Goal: Transaction & Acquisition: Purchase product/service

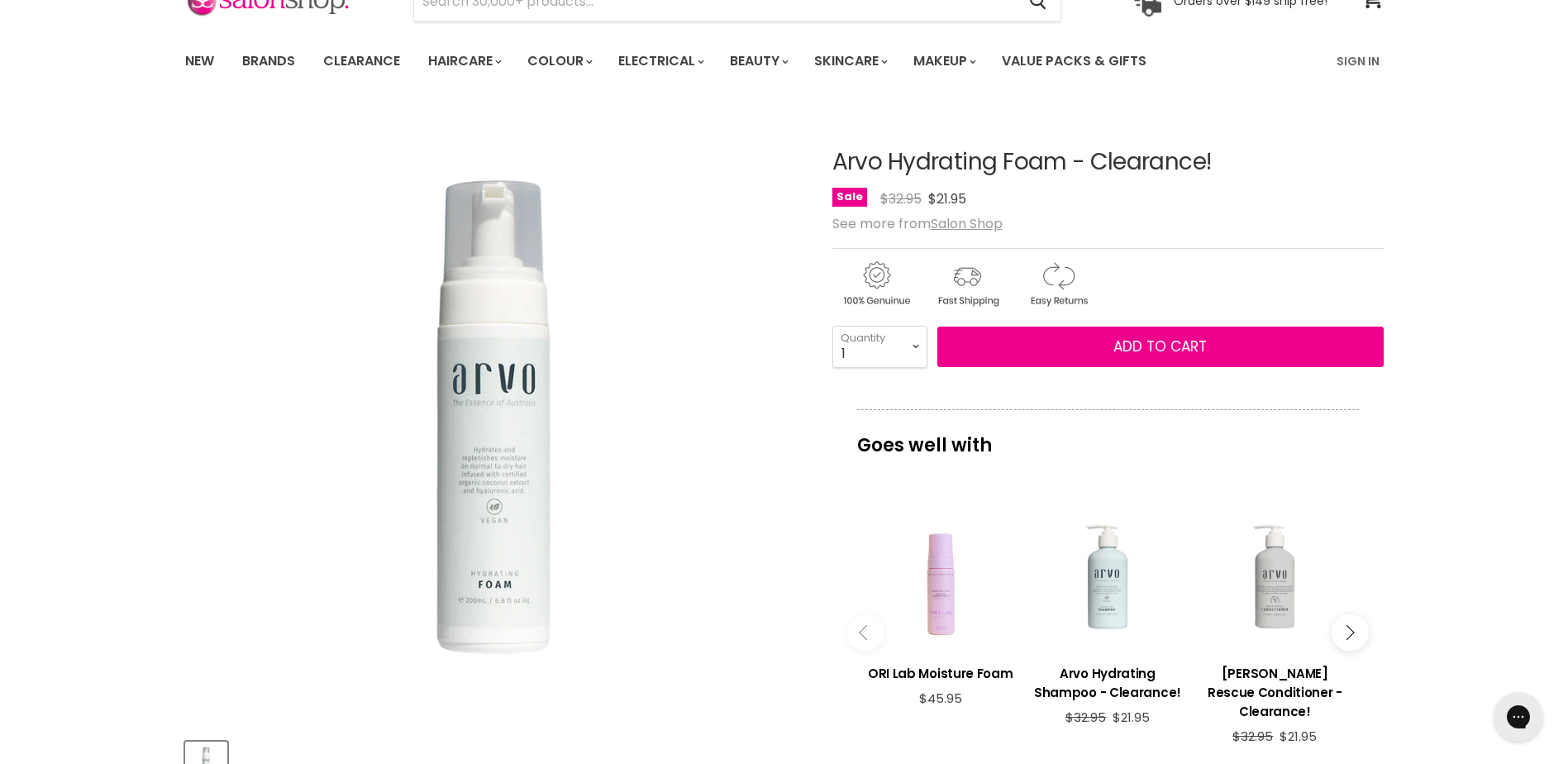
scroll to position [165, 0]
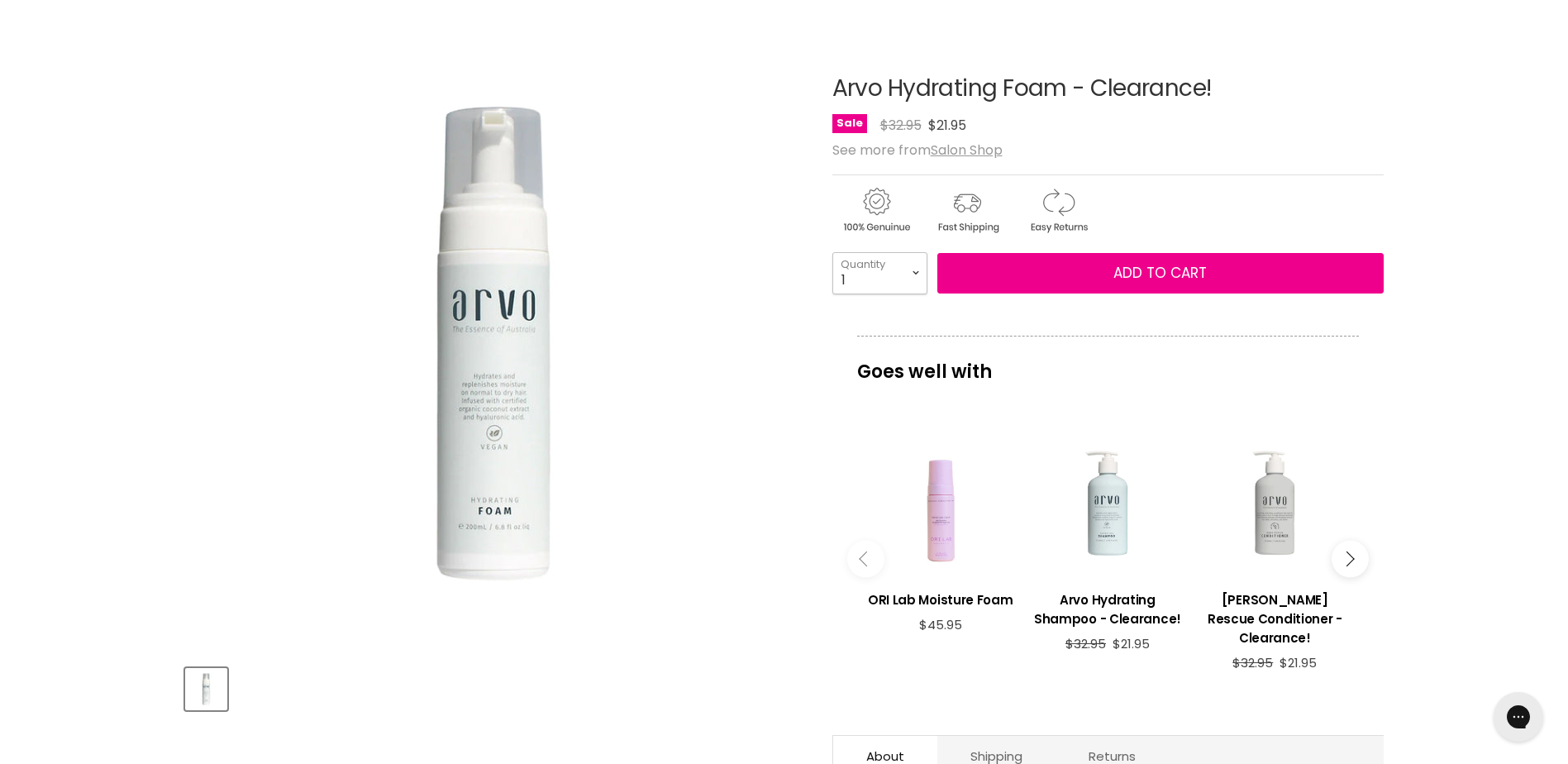
click at [910, 280] on select "1 2 3 4 5 6 7 8 9 10+" at bounding box center [880, 272] width 95 height 41
select select "2"
click at [833, 252] on select "1 2 3 4 5 6 7 8 9 10+" at bounding box center [880, 272] width 95 height 41
type input "2"
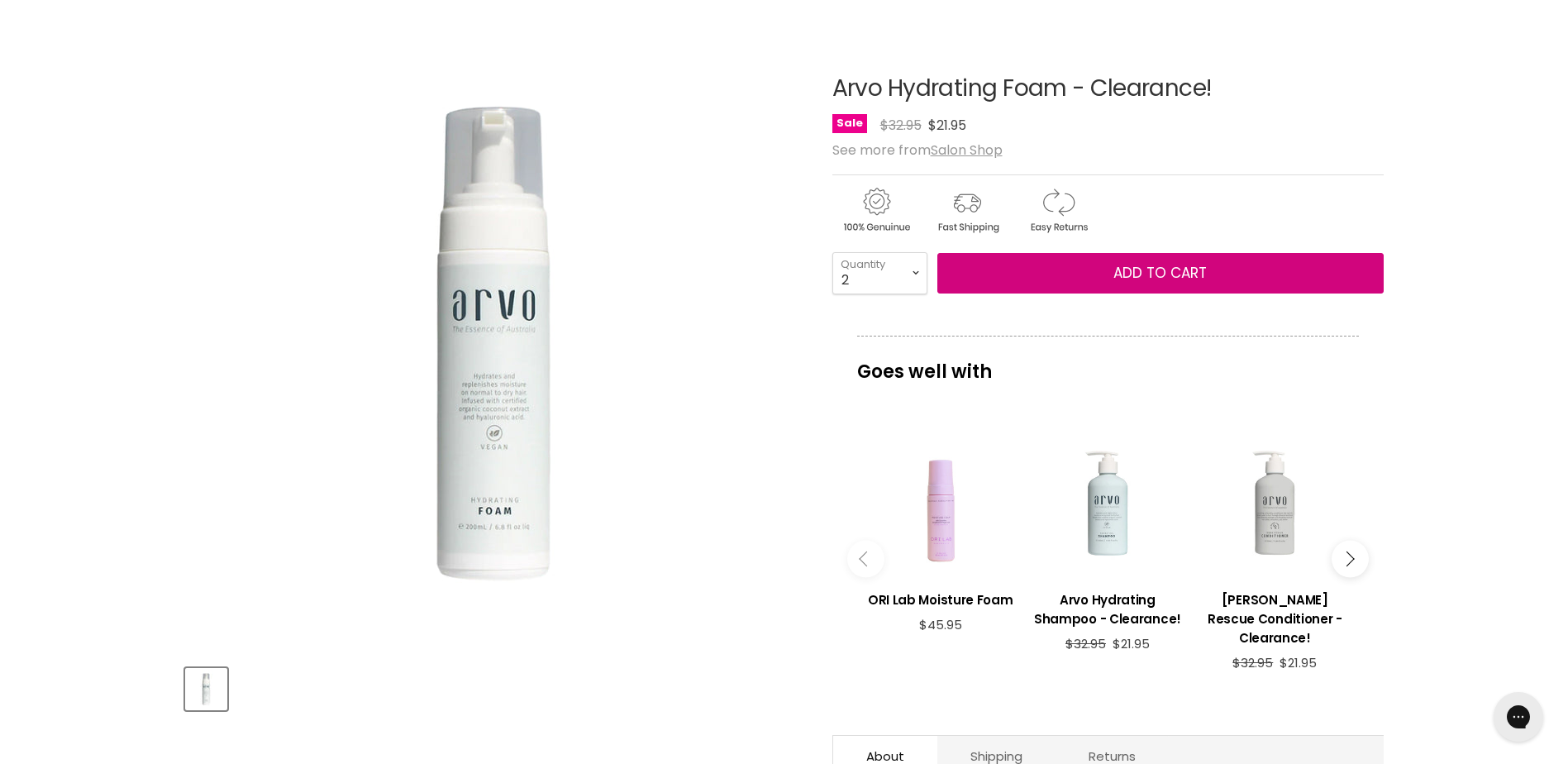
click at [1038, 290] on button "Add to cart" at bounding box center [1161, 273] width 447 height 41
click at [1038, 265] on span "Add to cart" at bounding box center [1161, 272] width 94 height 20
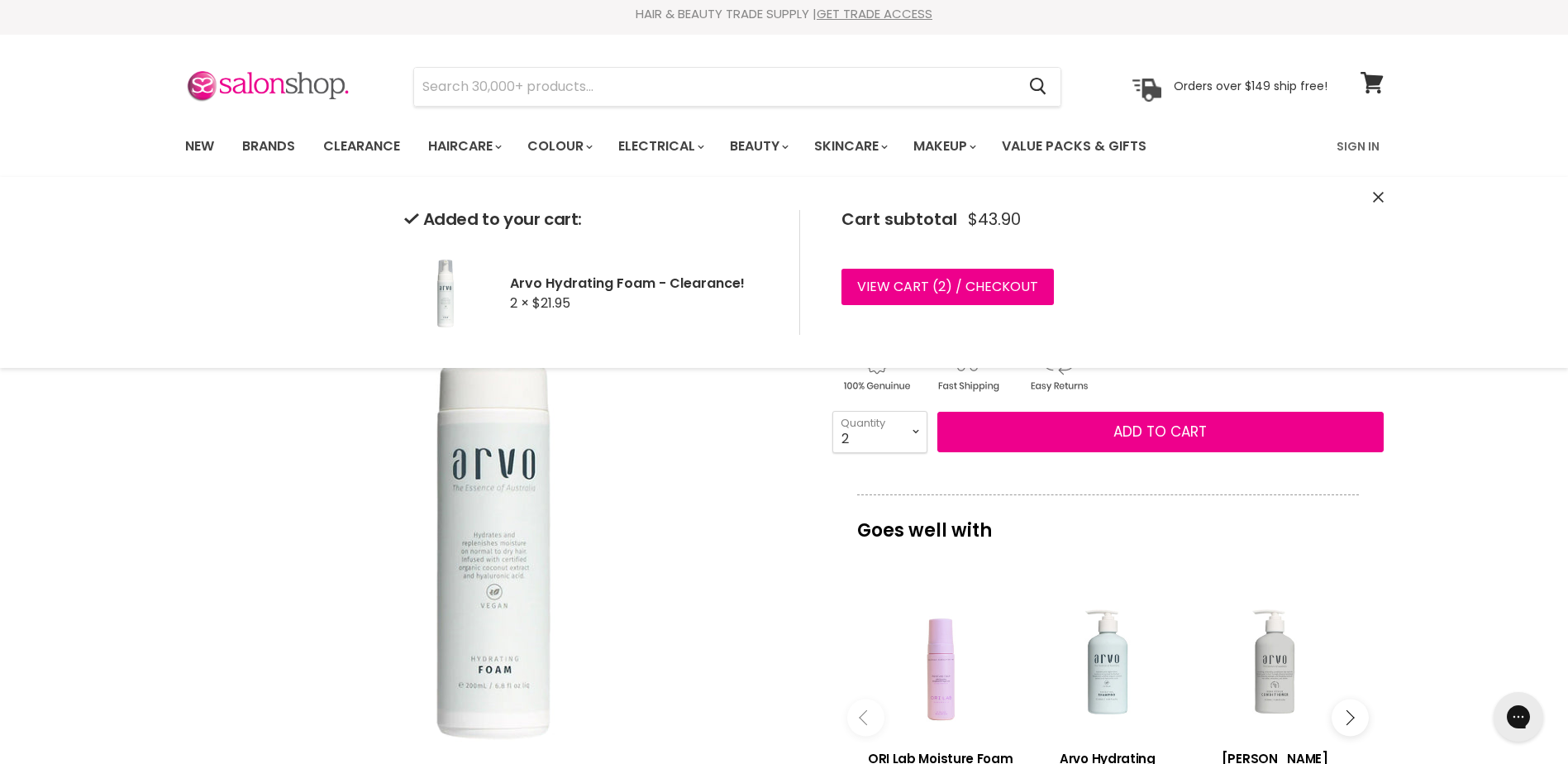
scroll to position [0, 0]
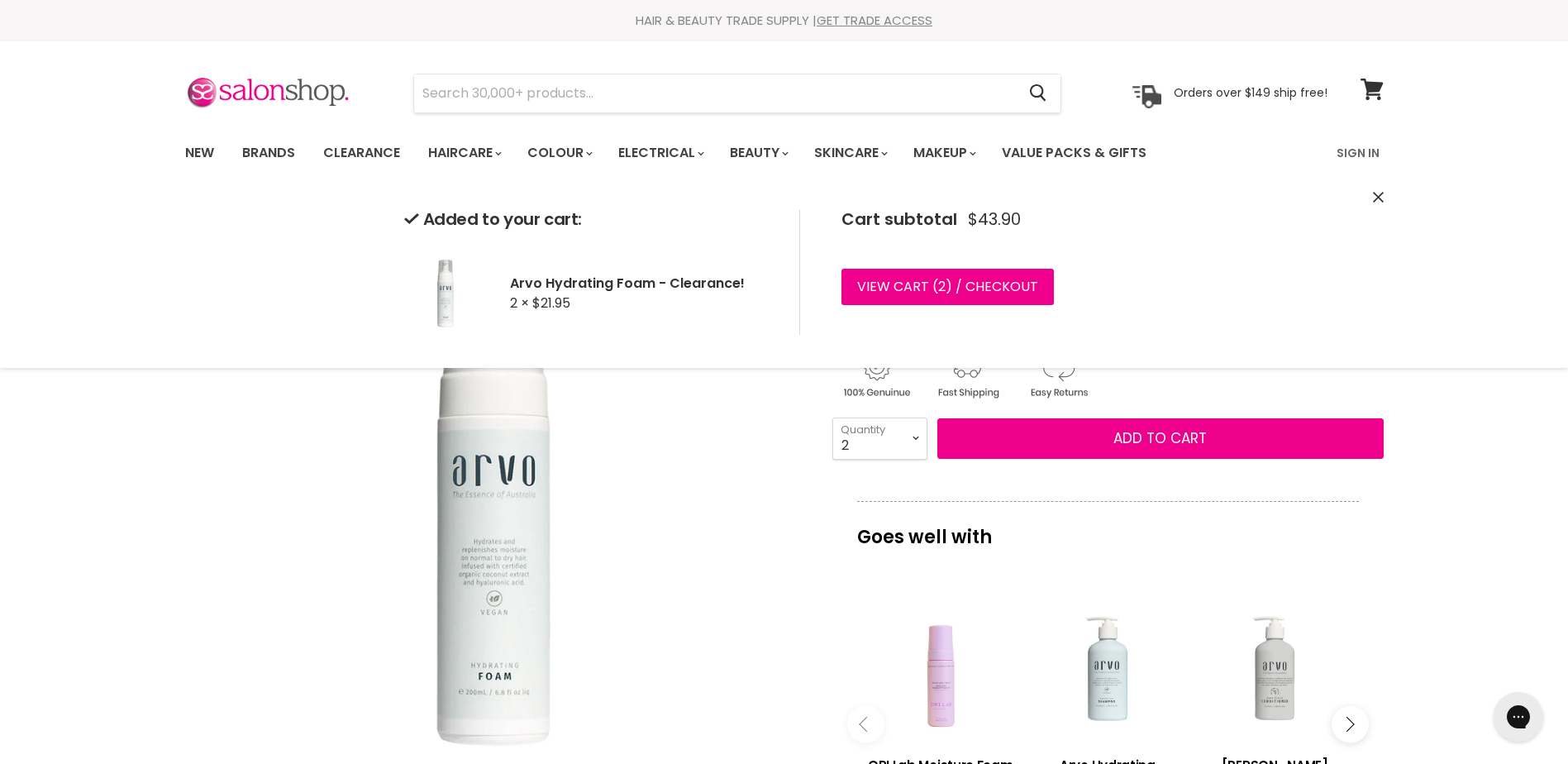
click at [577, 101] on input "Search" at bounding box center [716, 93] width 602 height 38
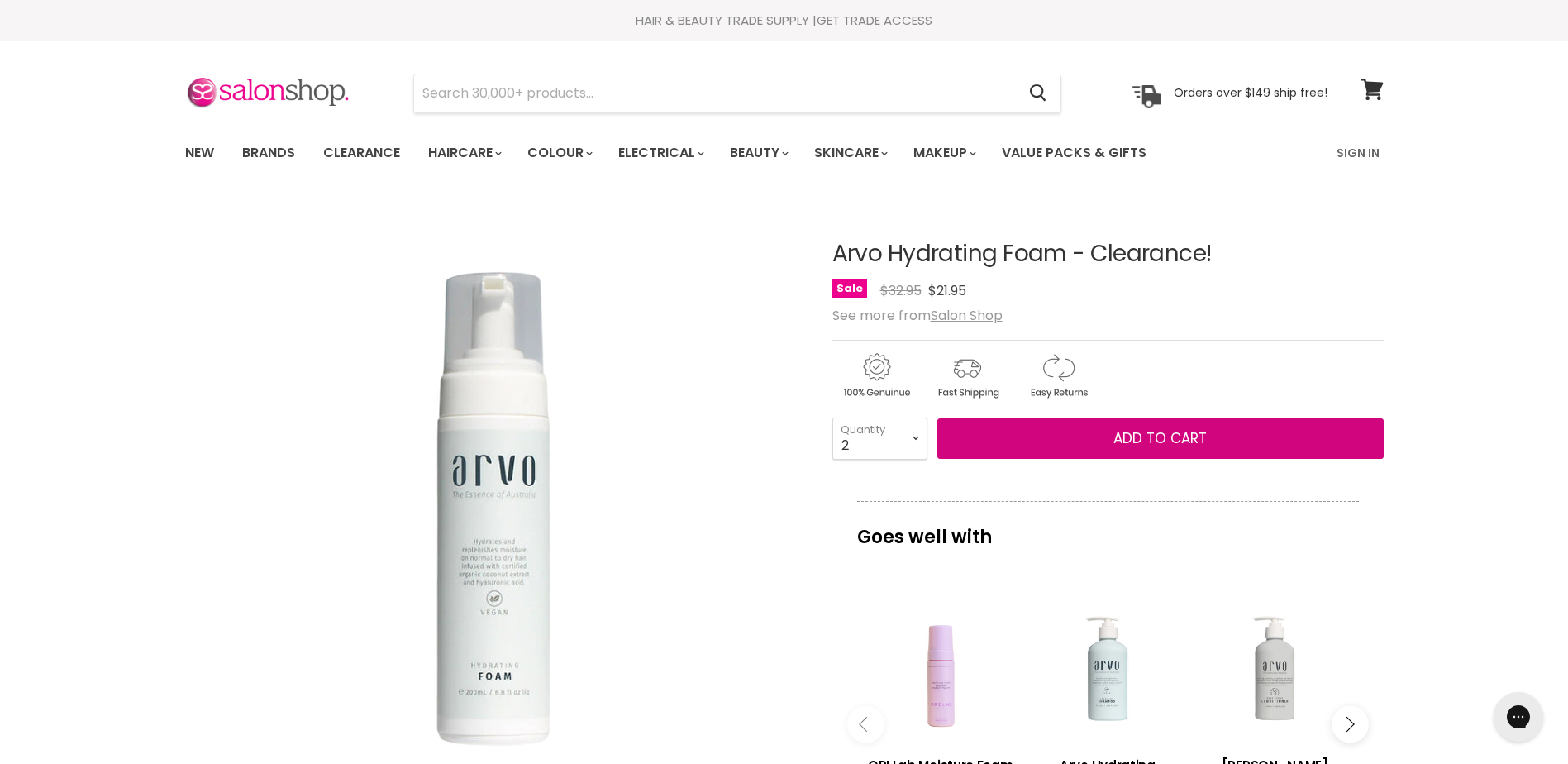
click at [938, 418] on button "Add to cart" at bounding box center [1161, 439] width 447 height 41
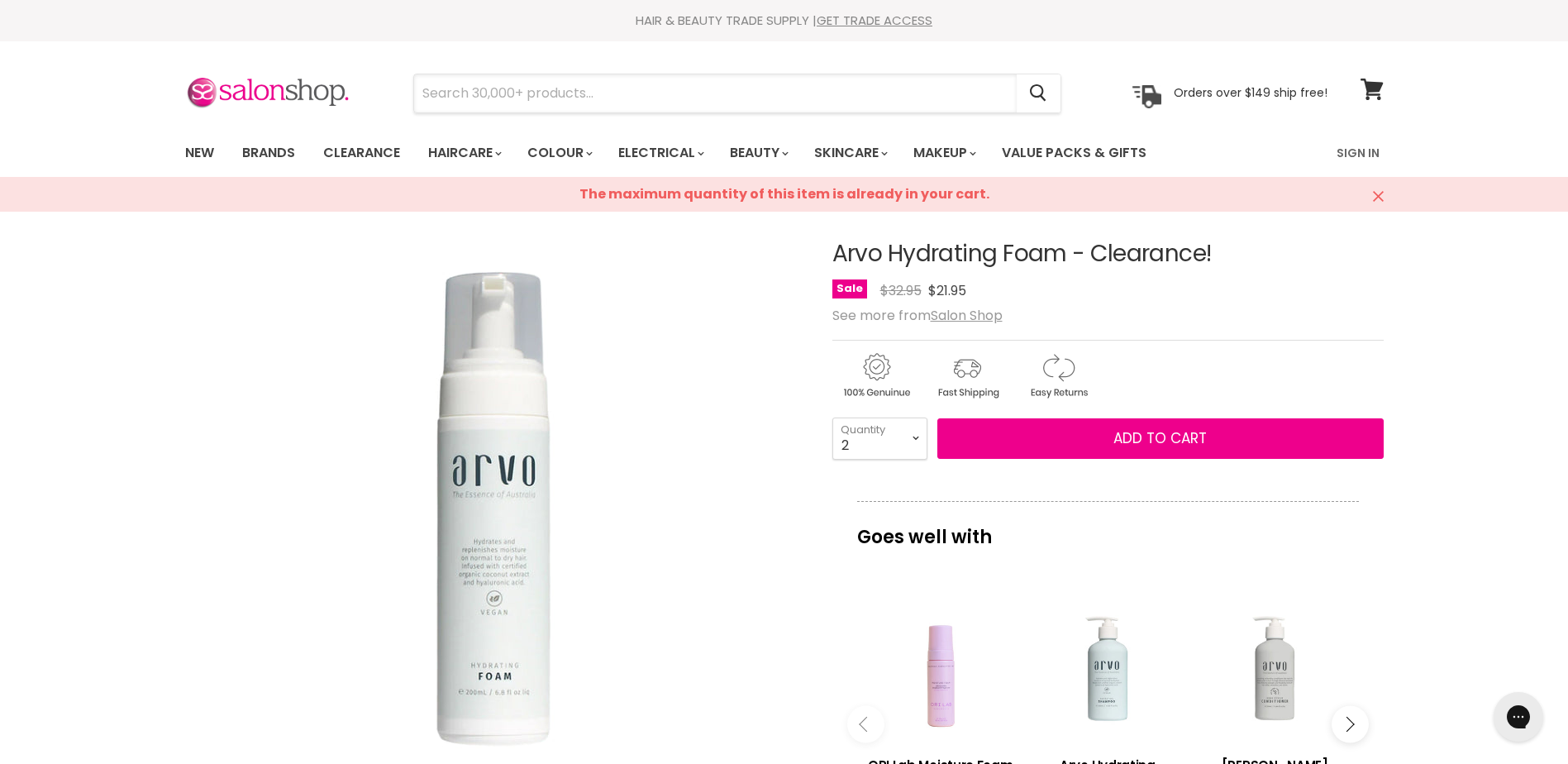
click at [577, 101] on input "Search" at bounding box center [716, 93] width 602 height 38
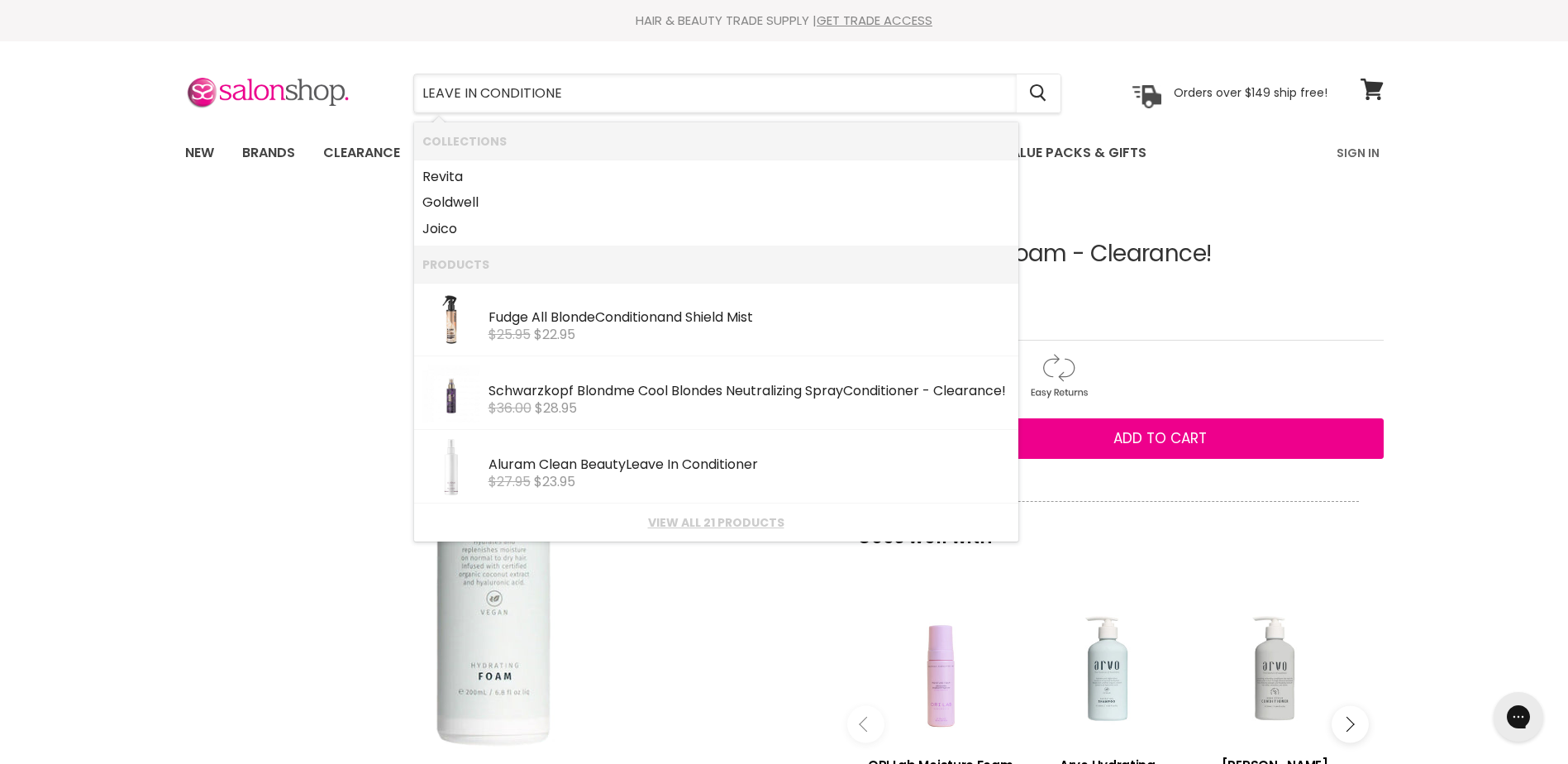
type input "LEAVE IN CONDITIONER"
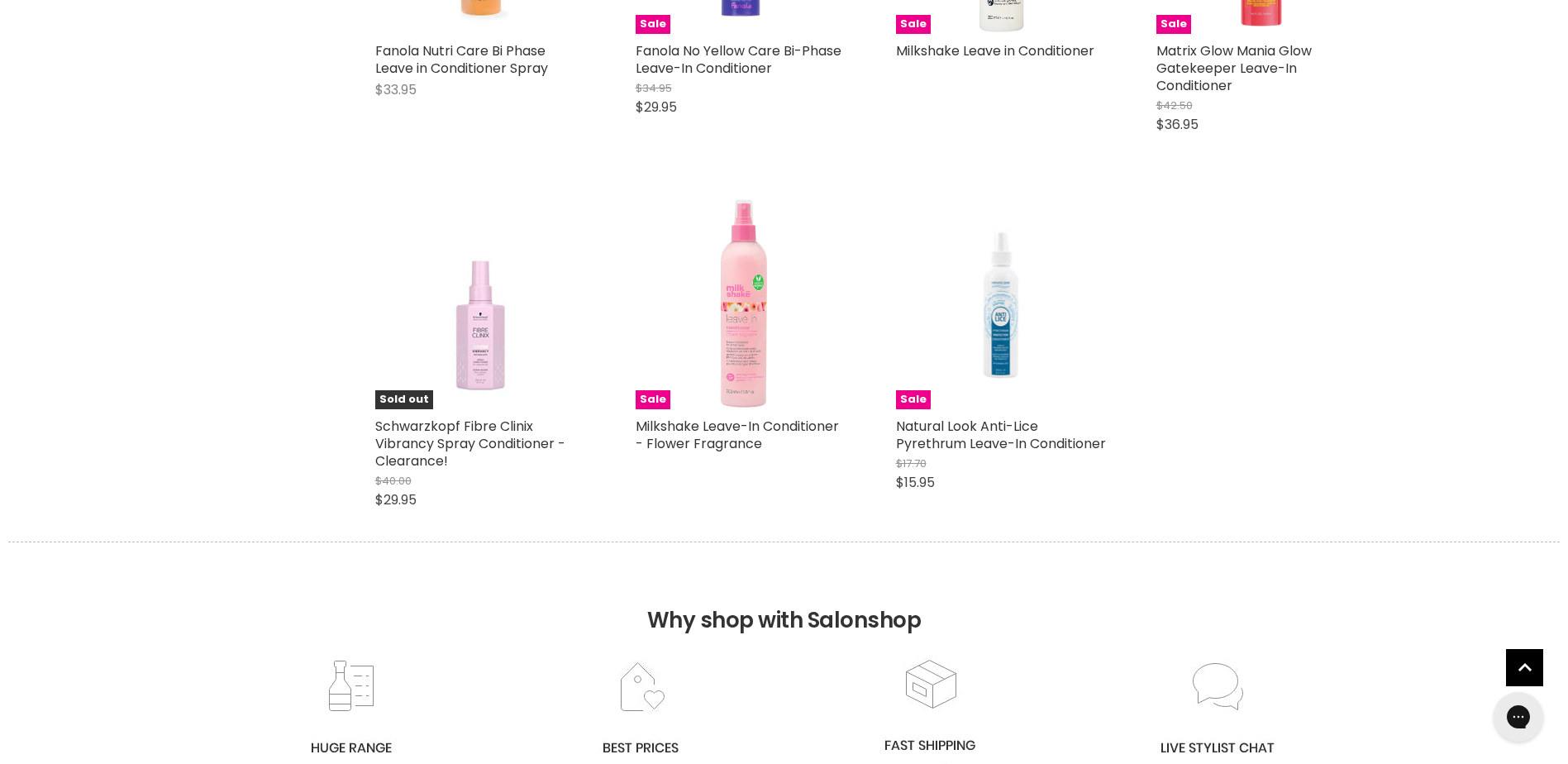
scroll to position [1653, 0]
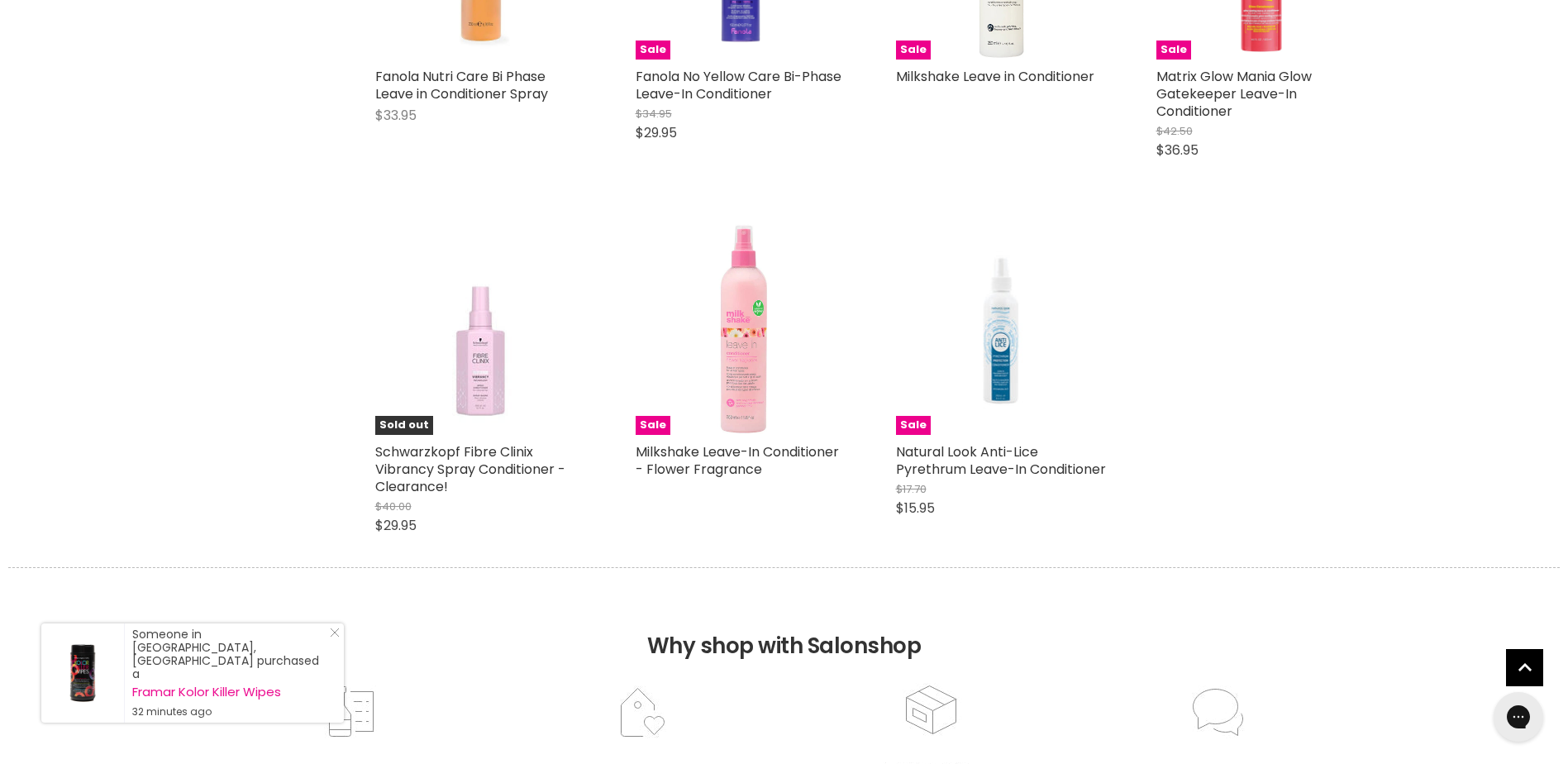
drag, startPoint x: 739, startPoint y: 346, endPoint x: 1413, endPoint y: 362, distance: 674.2
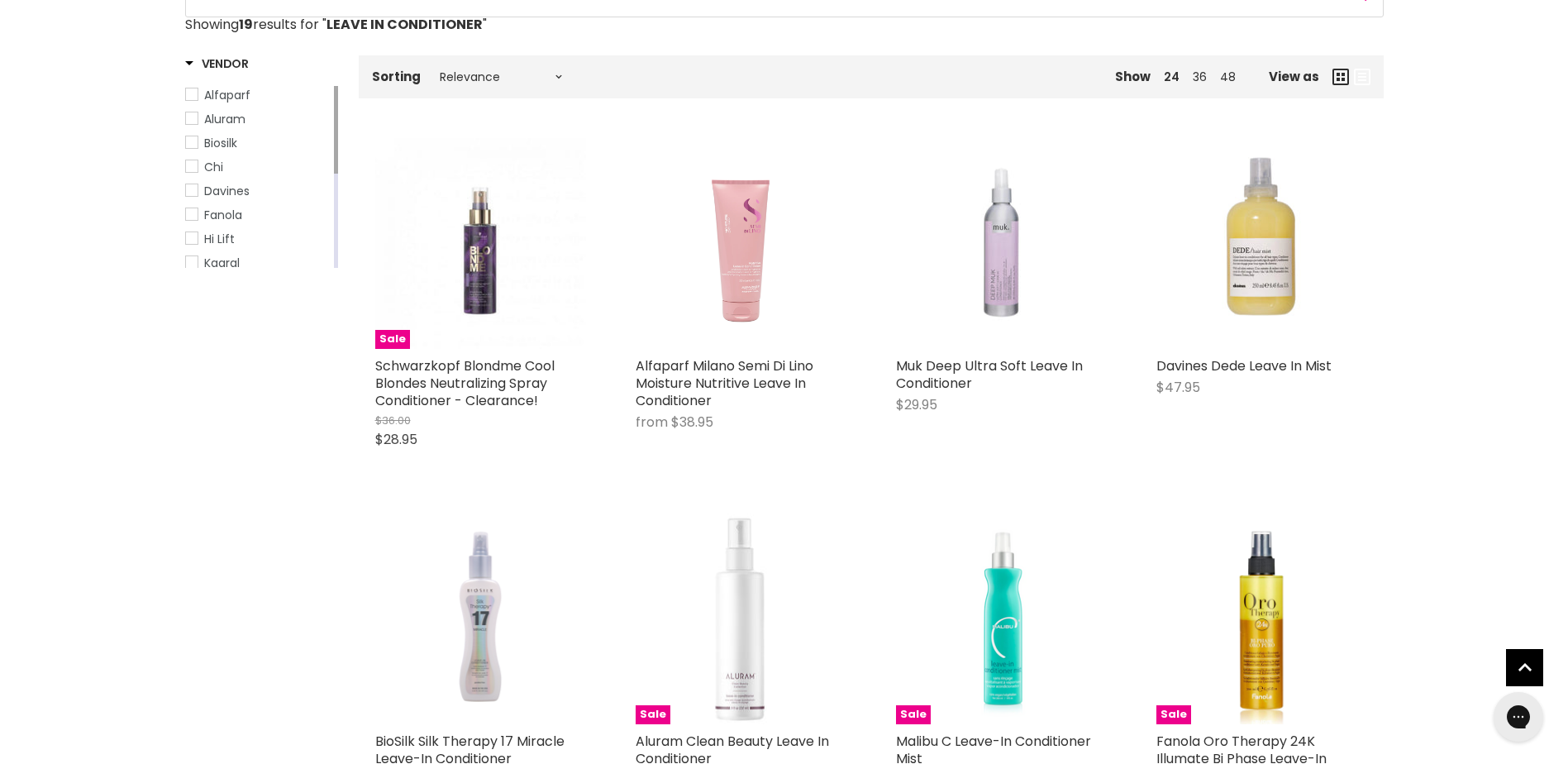
scroll to position [248, 0]
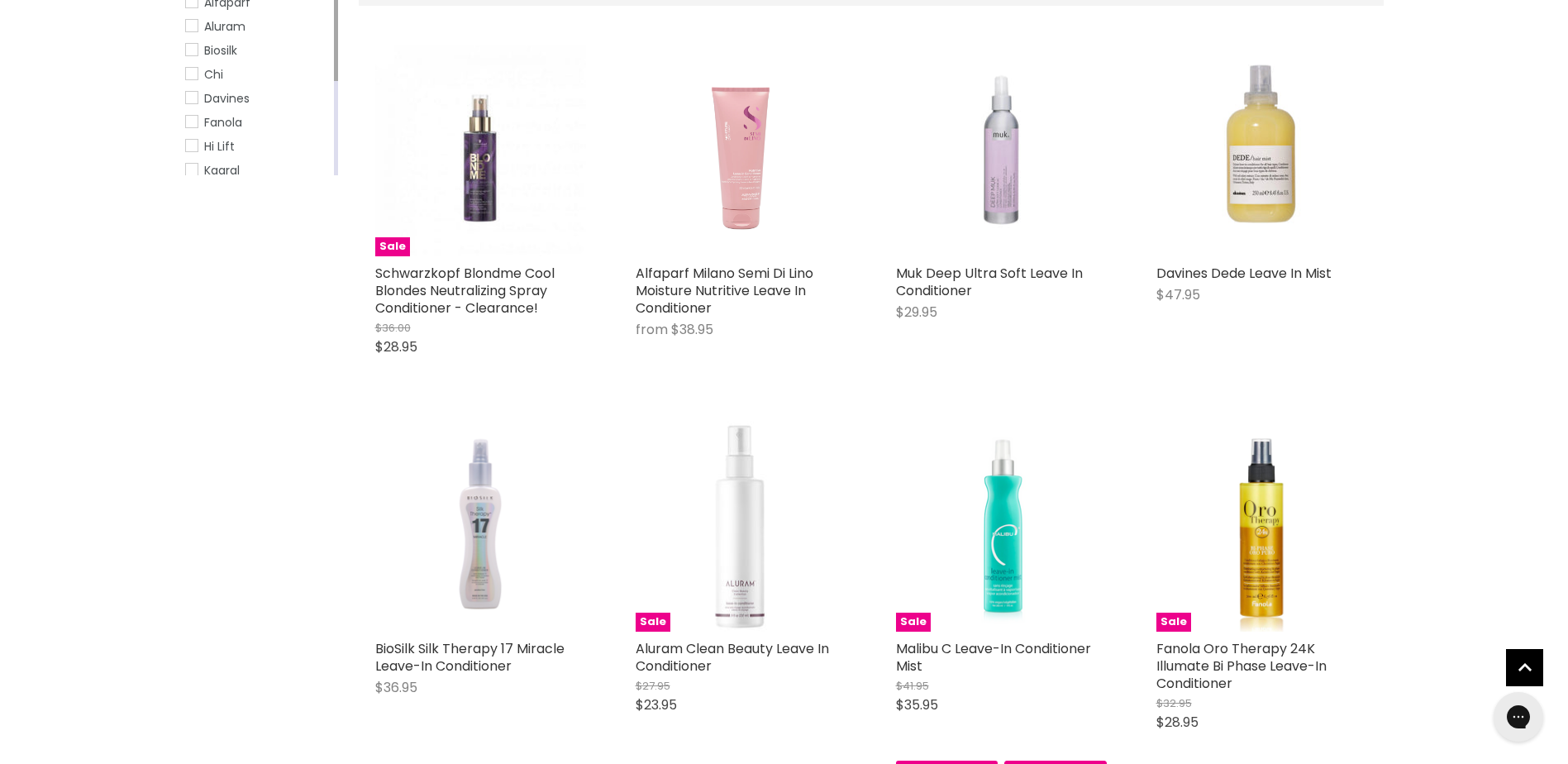
scroll to position [331, 0]
click at [739, 575] on img "Main content" at bounding box center [741, 525] width 210 height 210
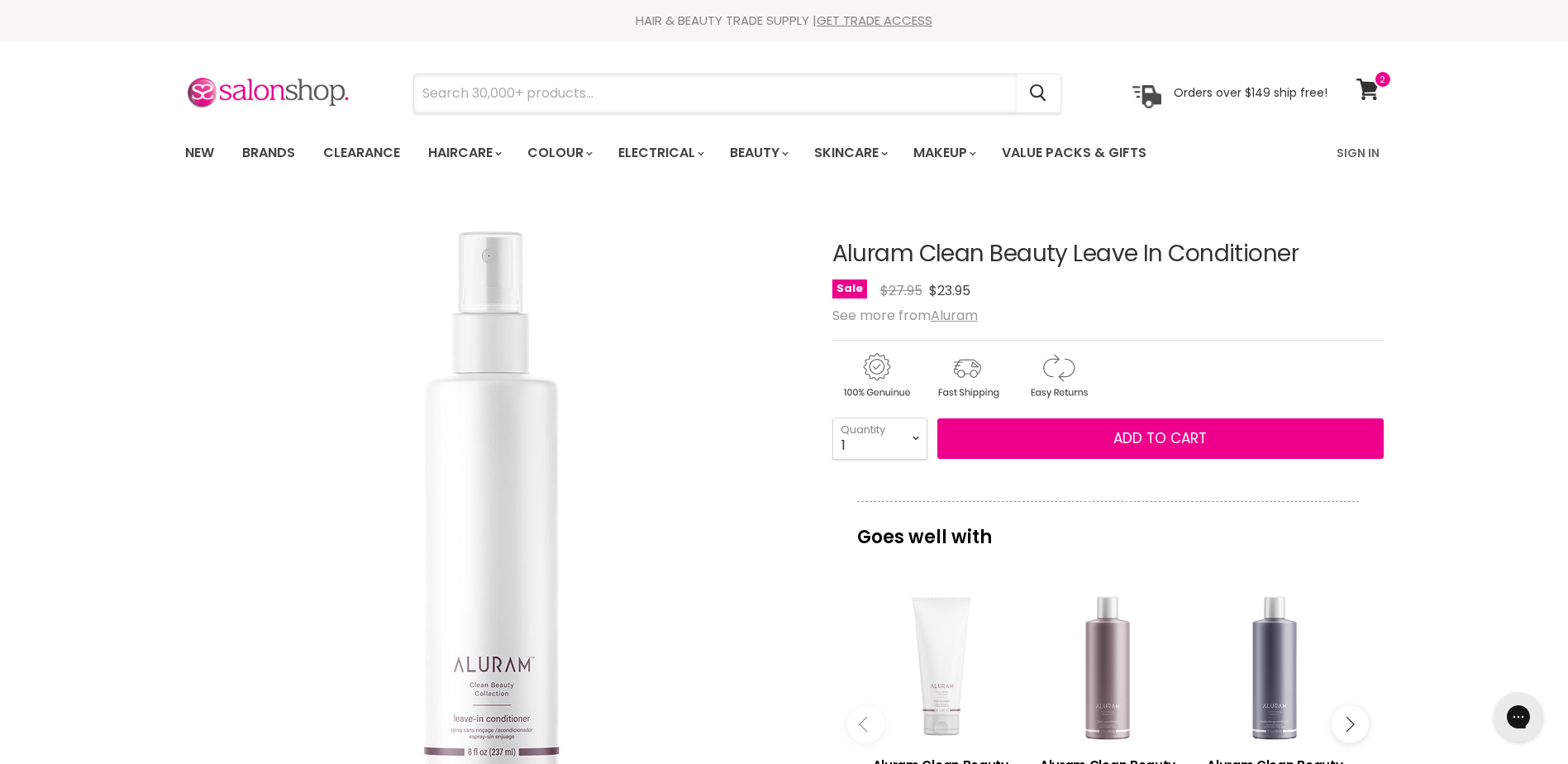
click at [572, 91] on input "Search" at bounding box center [716, 93] width 602 height 38
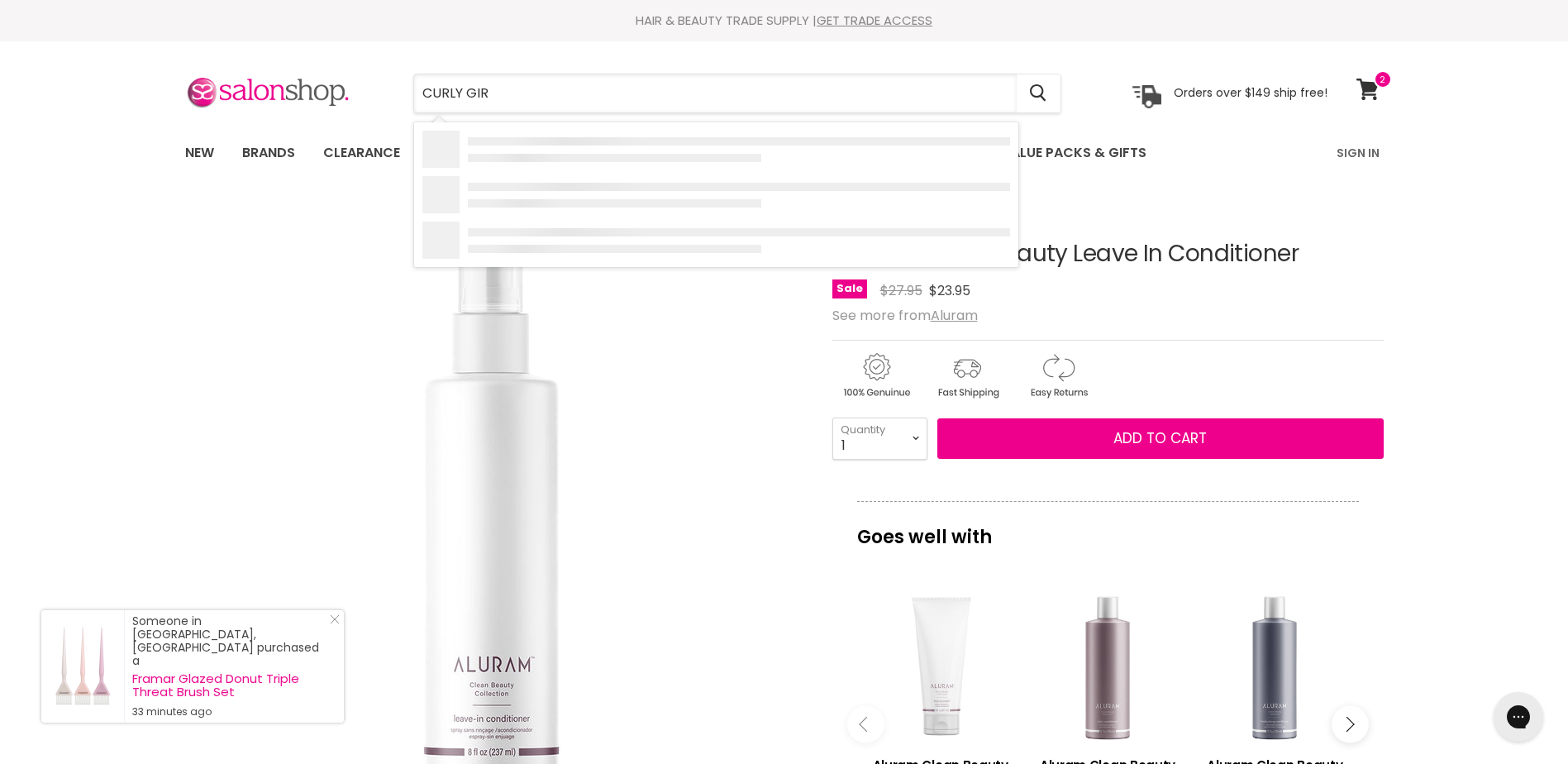
type input "CURLY GIRL"
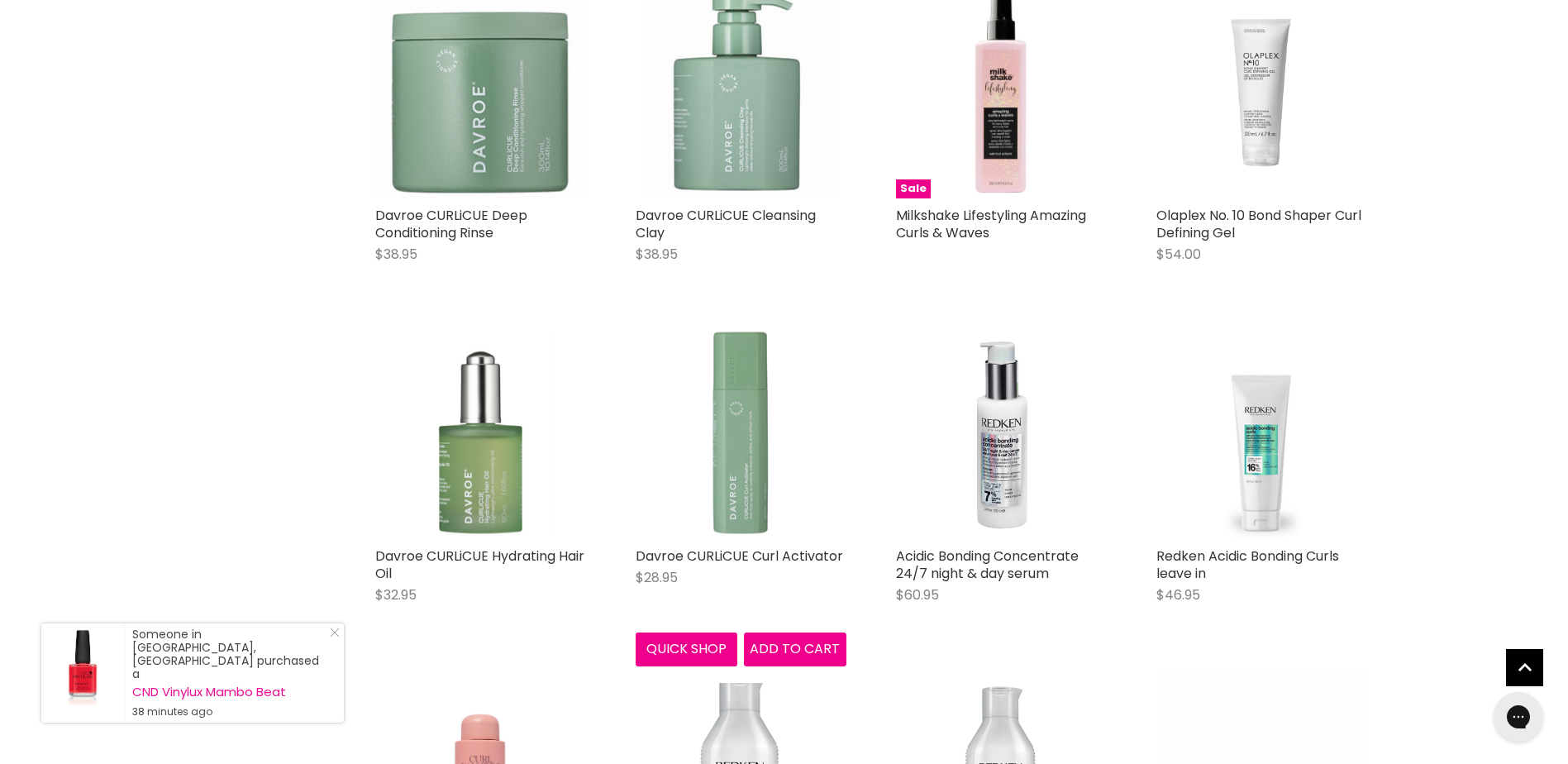
scroll to position [1405, 0]
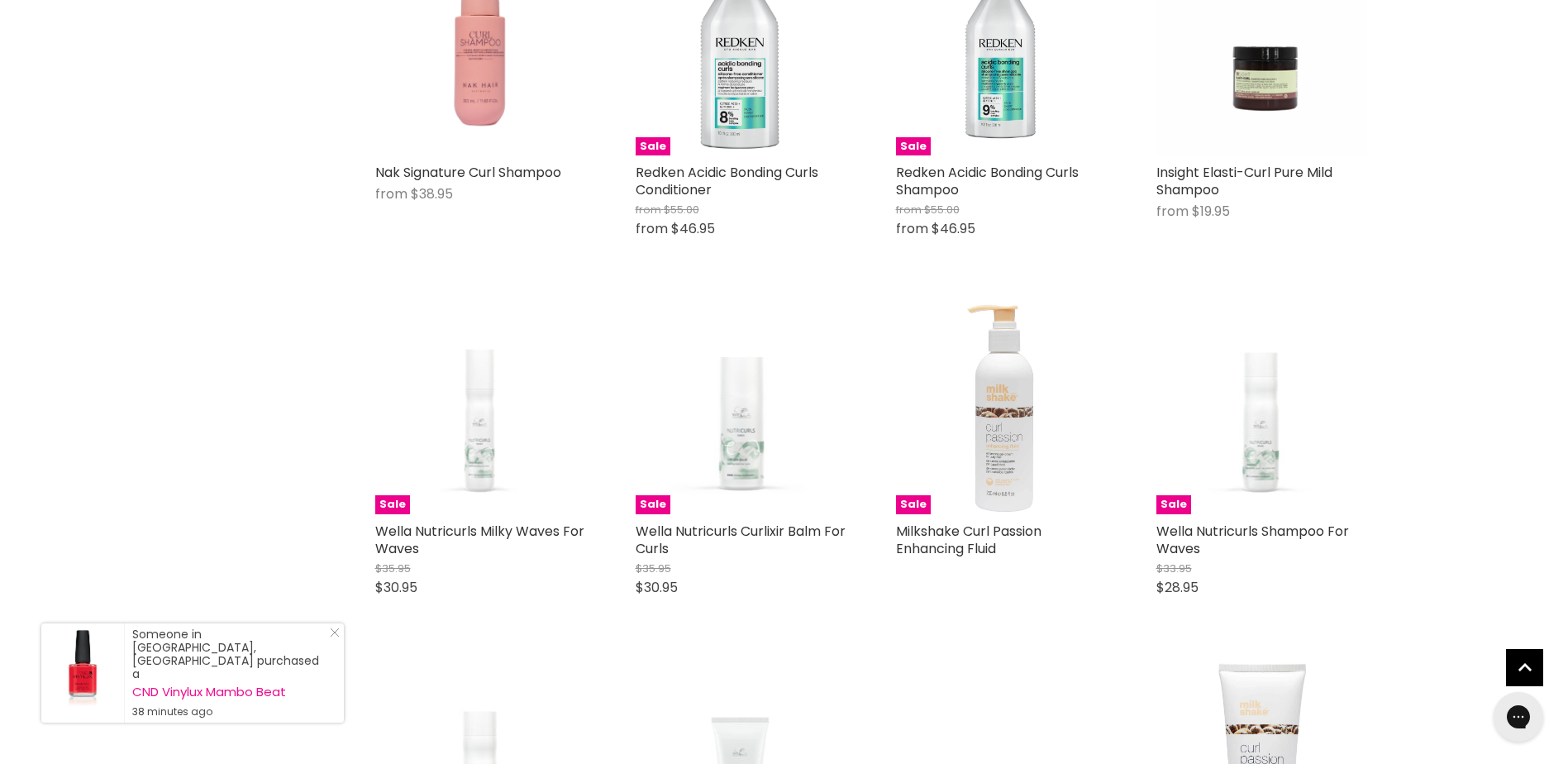
scroll to position [1901, 0]
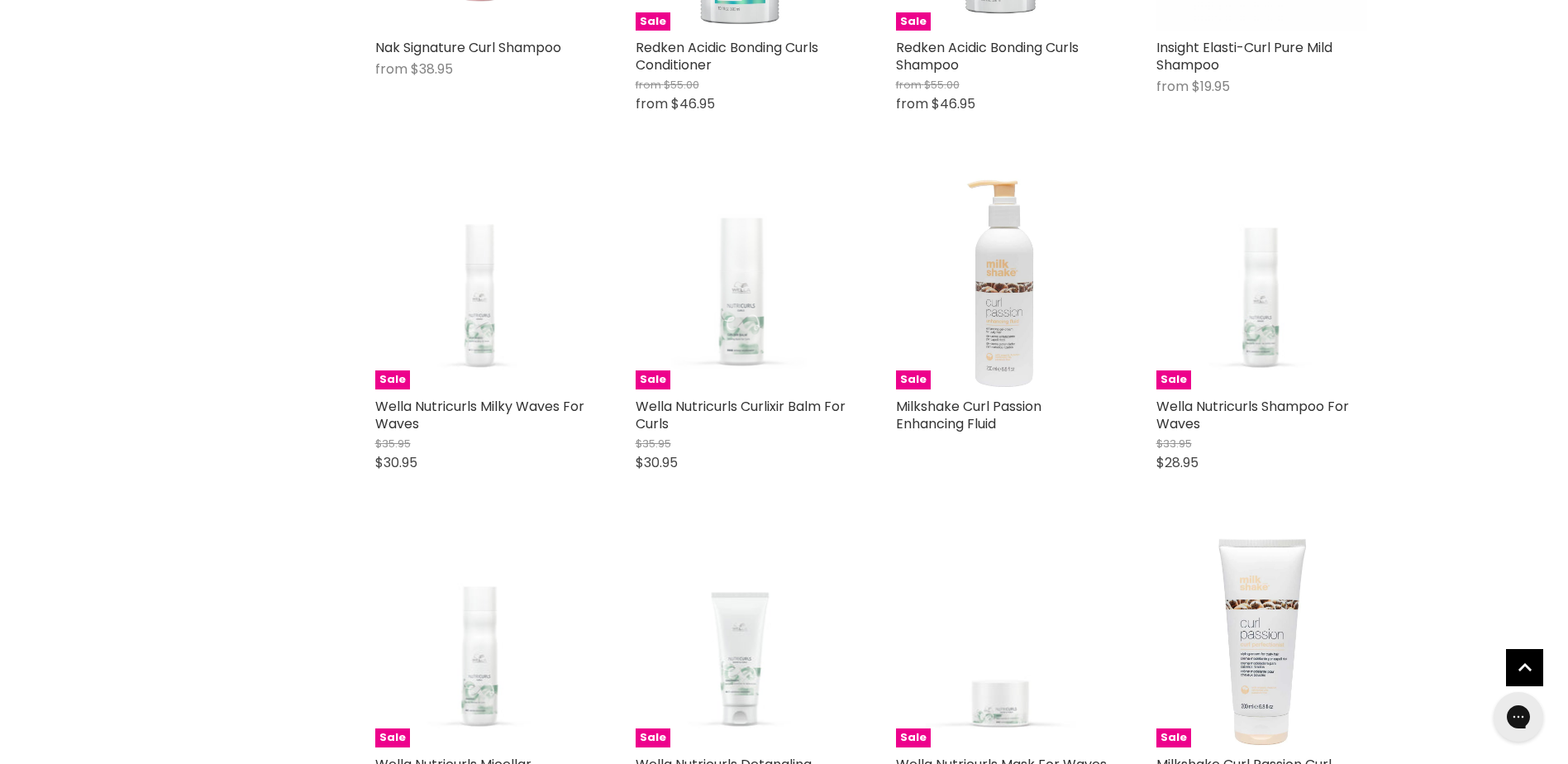
drag, startPoint x: 50, startPoint y: 347, endPoint x: 268, endPoint y: 326, distance: 219.0
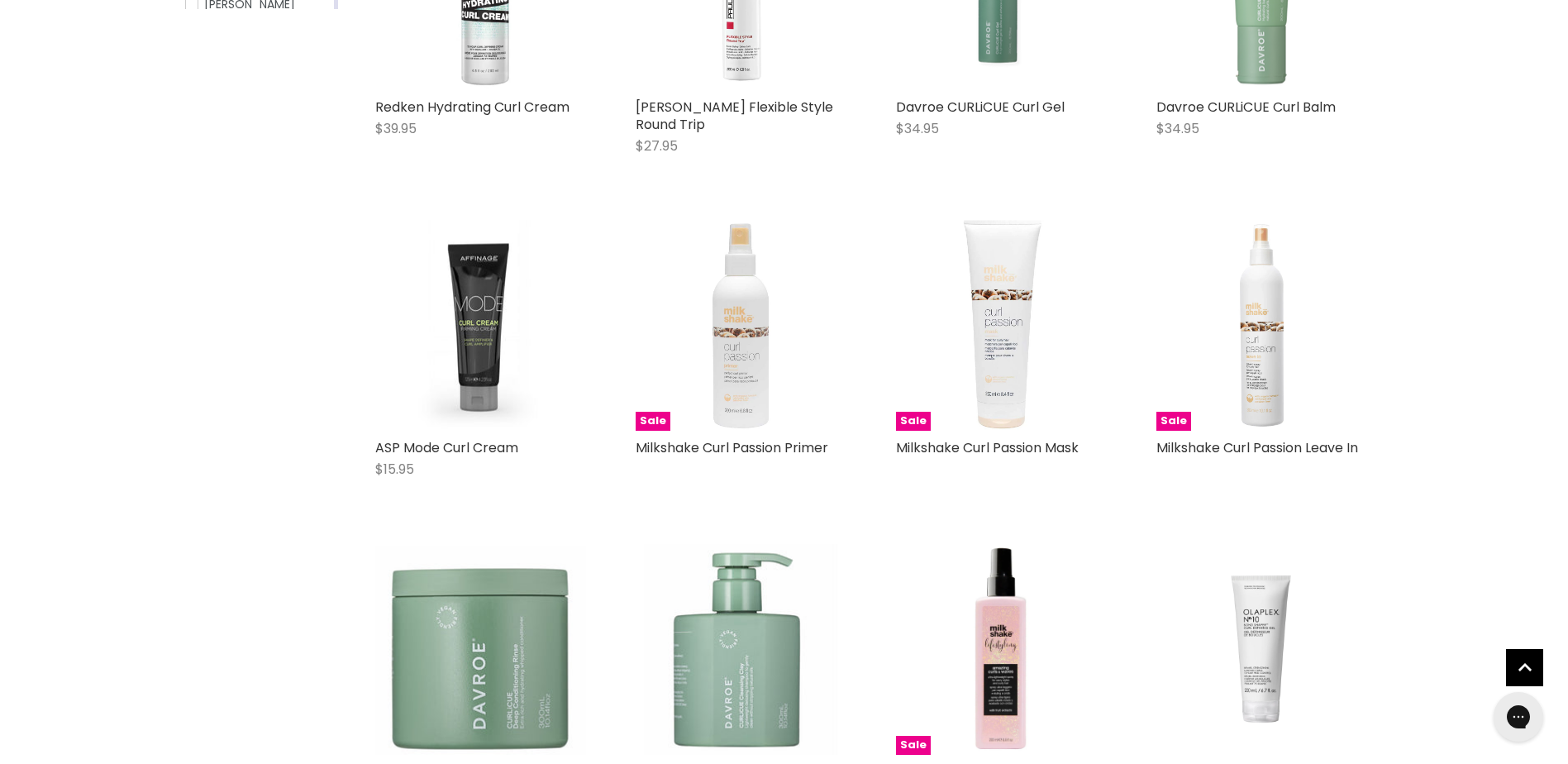
scroll to position [0, 0]
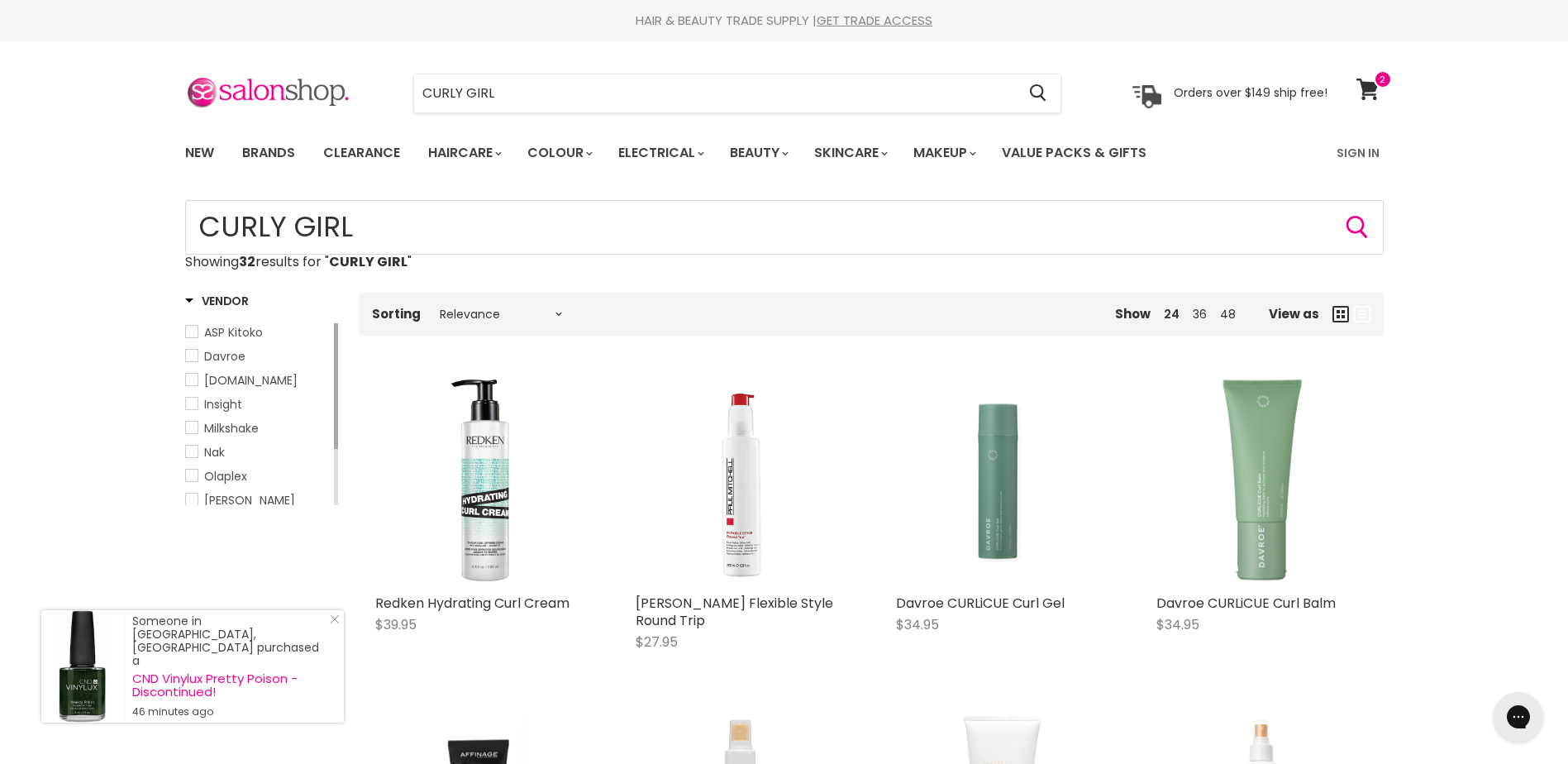
click at [1365, 88] on icon at bounding box center [1368, 89] width 22 height 22
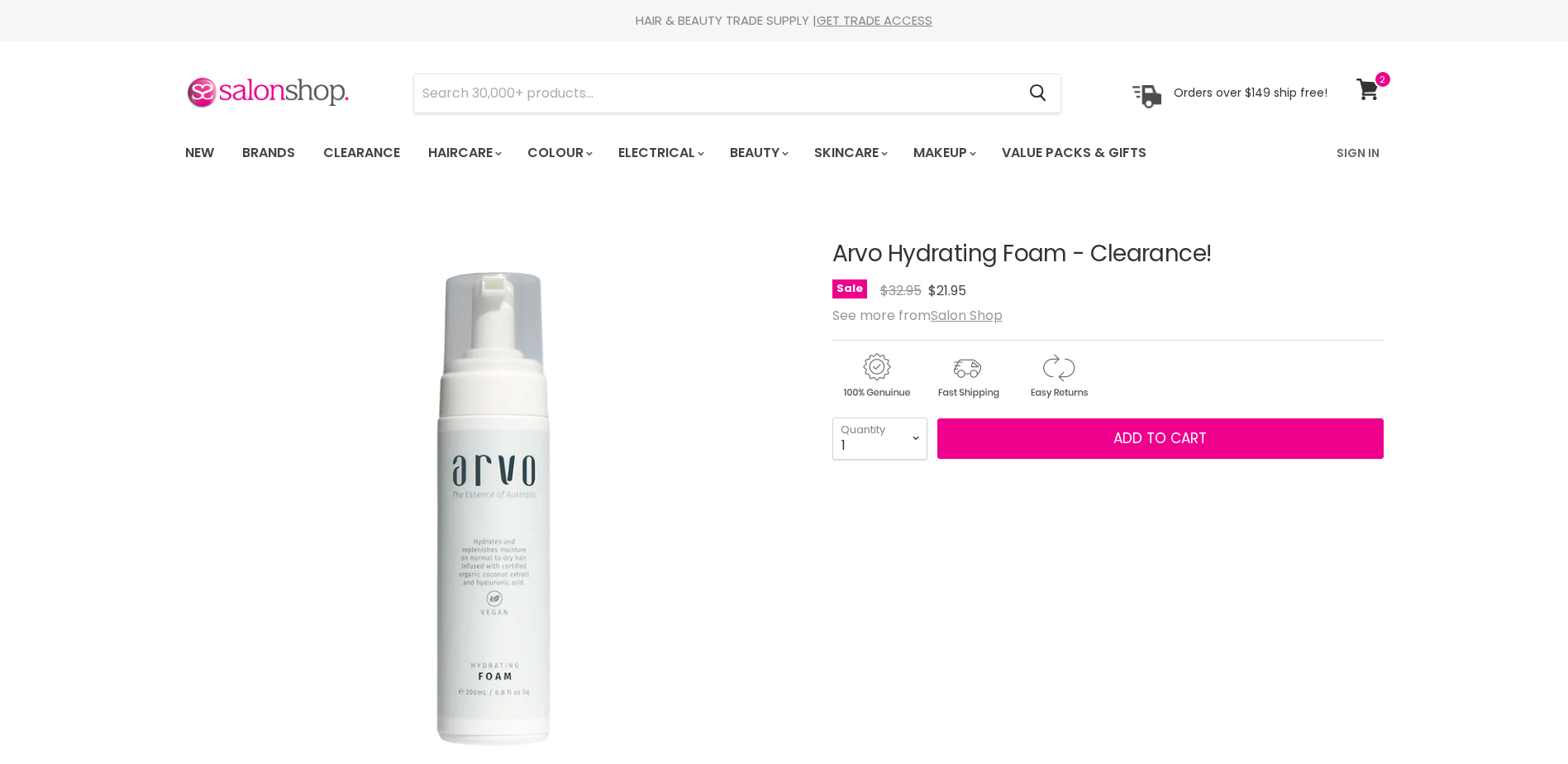
scroll to position [83, 0]
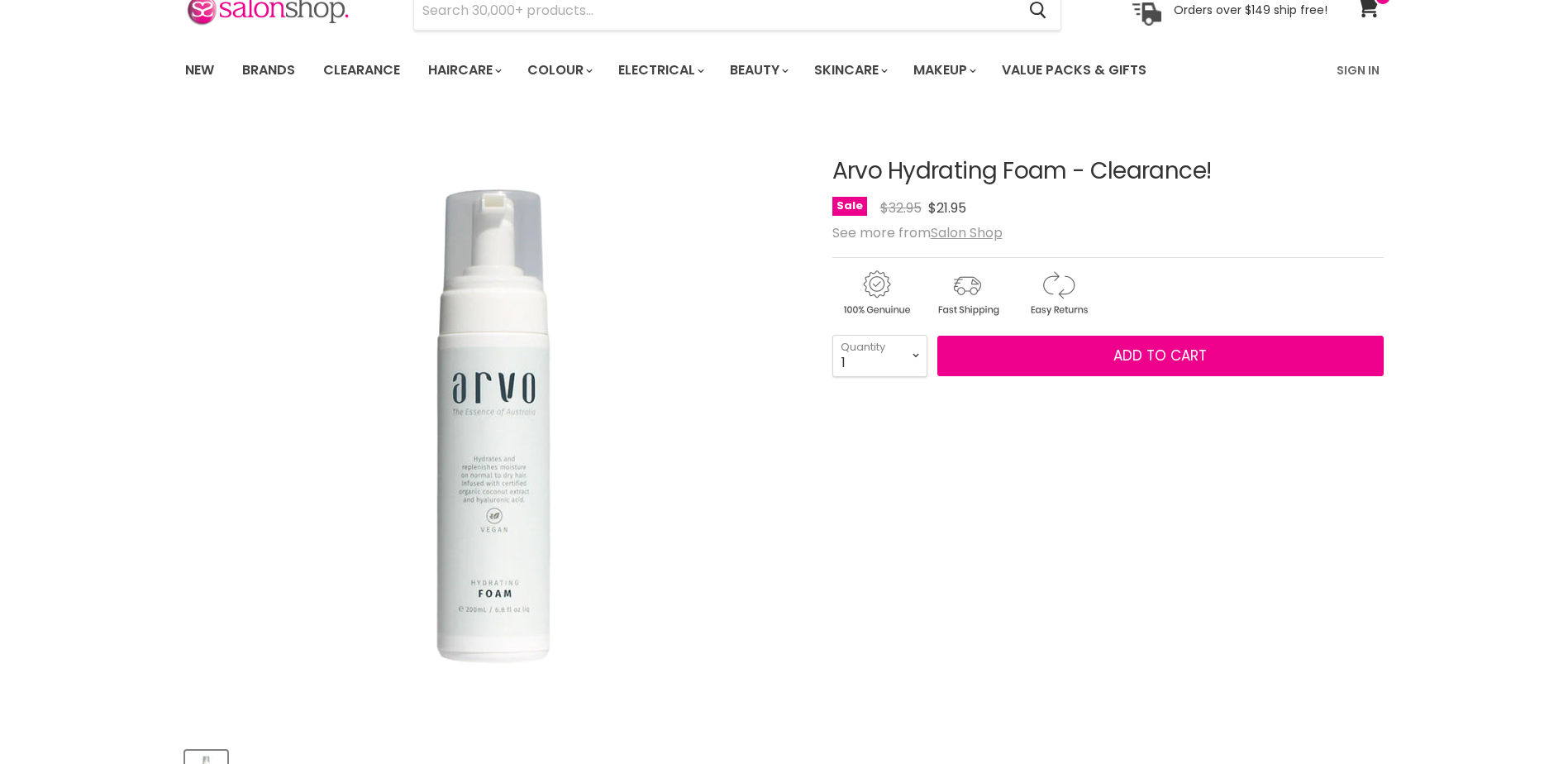
click at [521, 606] on img "Arvo Hydrating Foam - Clearance! image. Click or Scroll to Zoom." at bounding box center [493, 425] width 618 height 617
click at [489, 627] on img "Arvo Hydrating Foam - Clearance! image. Click or Scroll to Zoom." at bounding box center [493, 425] width 618 height 617
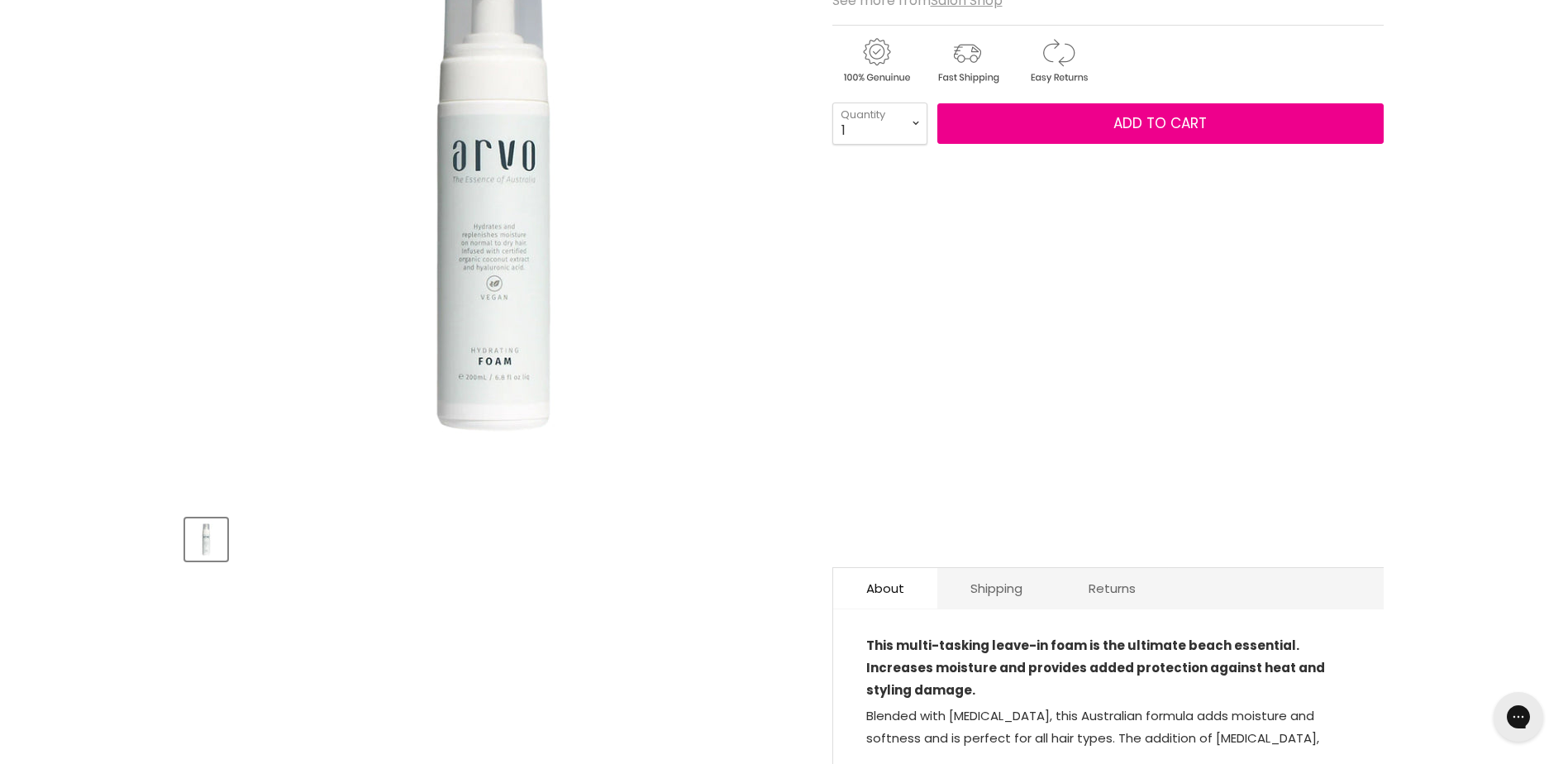
scroll to position [331, 0]
